Goal: Task Accomplishment & Management: Manage account settings

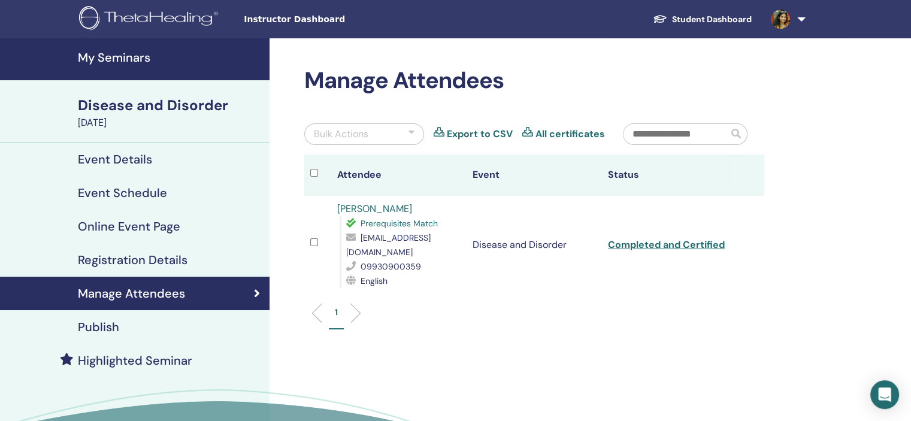
click at [155, 50] on link "My Seminars" at bounding box center [134, 59] width 269 height 42
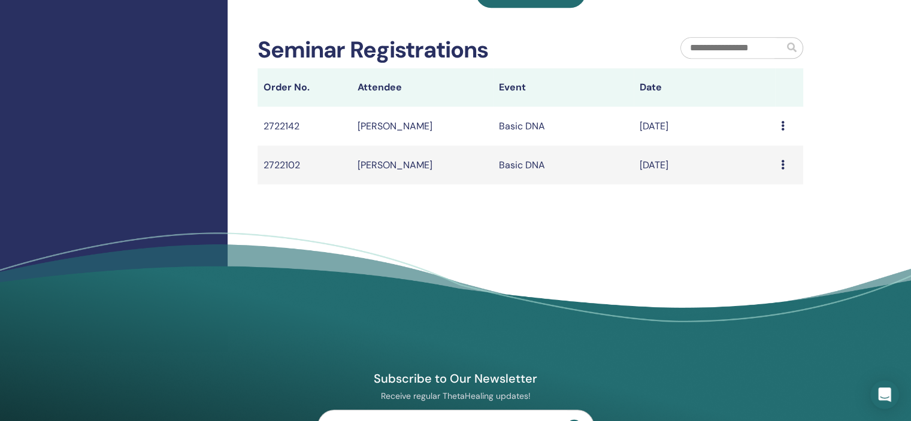
scroll to position [719, 0]
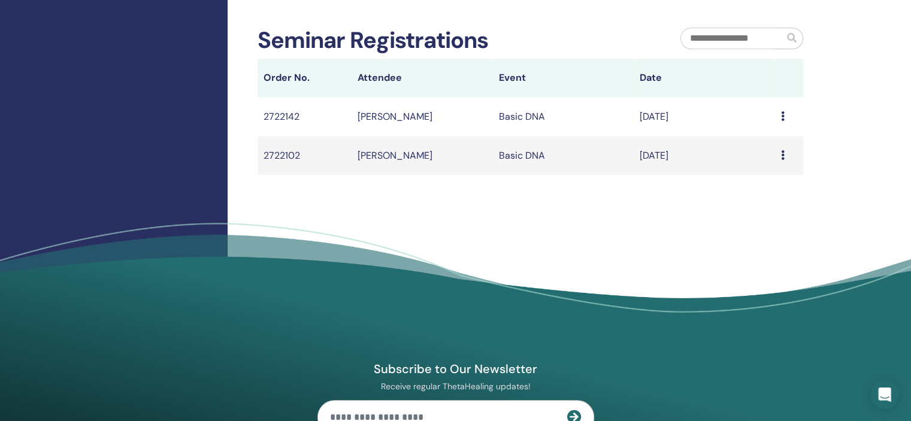
click at [390, 155] on td "Sankeerthana Reddy" at bounding box center [421, 155] width 141 height 39
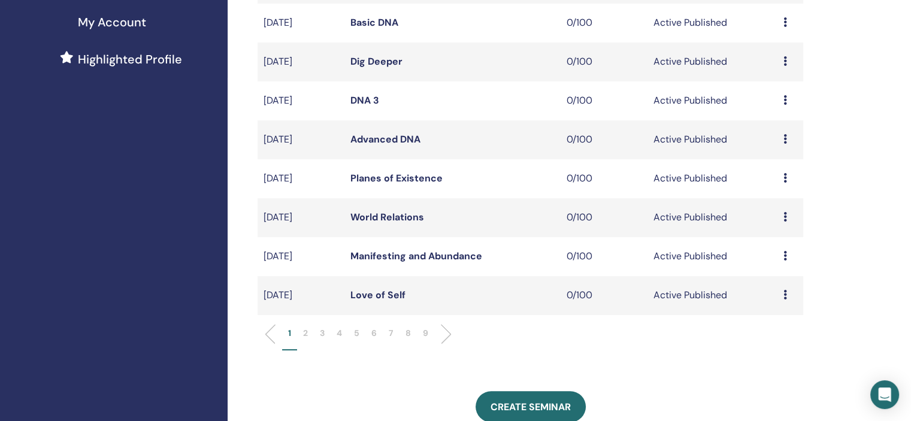
scroll to position [419, 0]
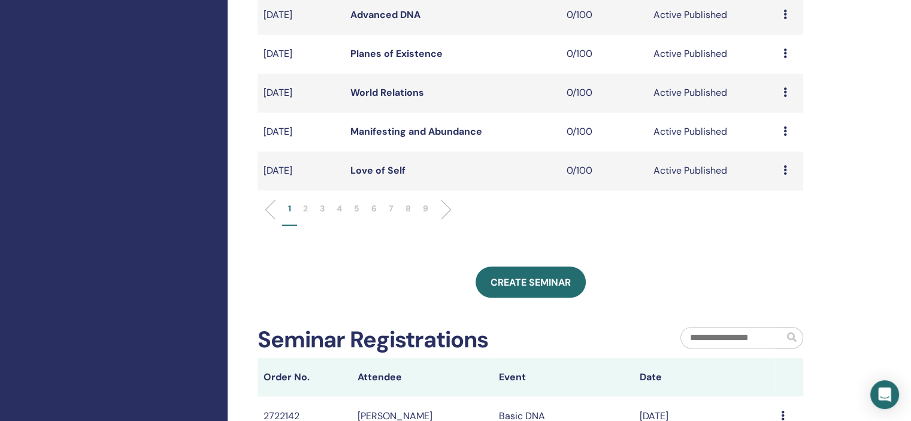
click at [378, 214] on li "6" at bounding box center [373, 213] width 17 height 23
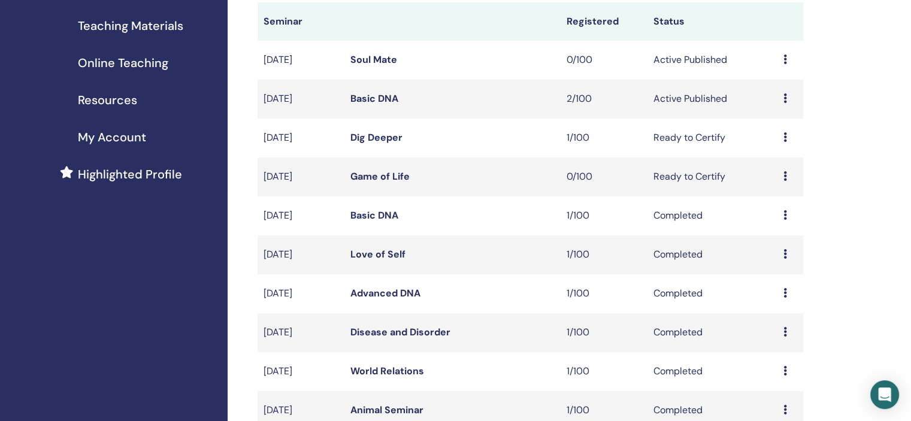
scroll to position [180, 0]
click at [785, 95] on icon at bounding box center [785, 98] width 4 height 10
click at [775, 140] on link "Attendees" at bounding box center [777, 140] width 46 height 13
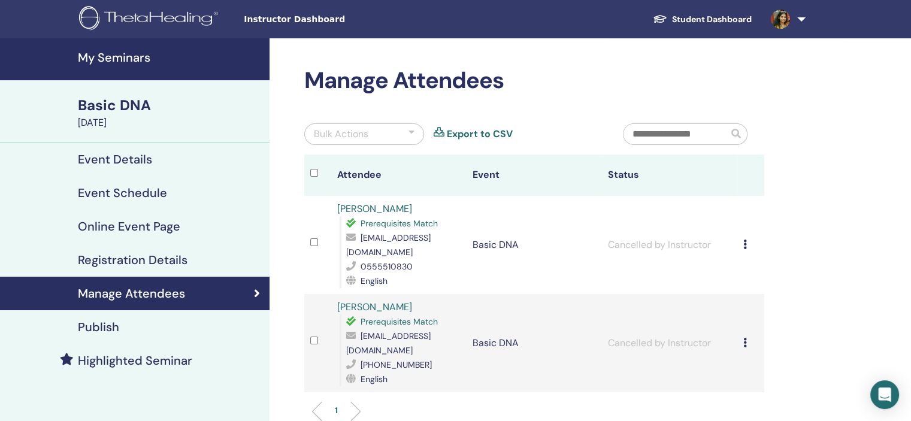
click at [386, 208] on link "Nesreen Alnjjar" at bounding box center [374, 208] width 75 height 13
click at [389, 301] on link "Sankeerthana Reddy" at bounding box center [374, 307] width 75 height 13
